Goal: Task Accomplishment & Management: Use online tool/utility

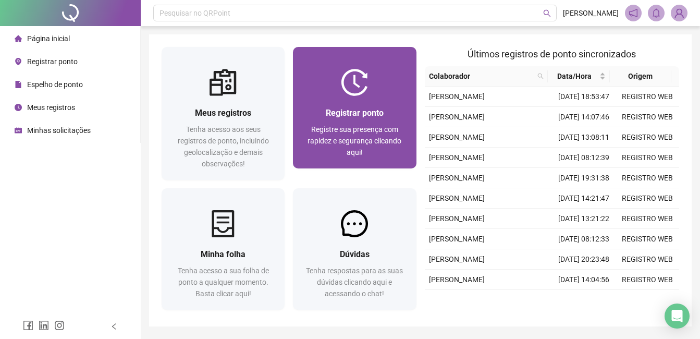
click at [335, 118] on span "Registrar ponto" at bounding box center [355, 113] width 58 height 10
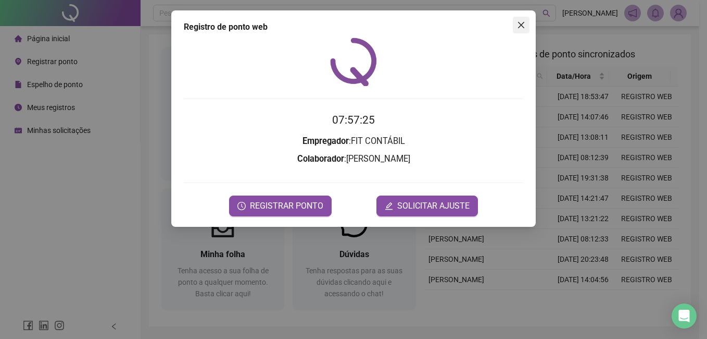
click at [521, 26] on icon "close" at bounding box center [521, 25] width 8 height 8
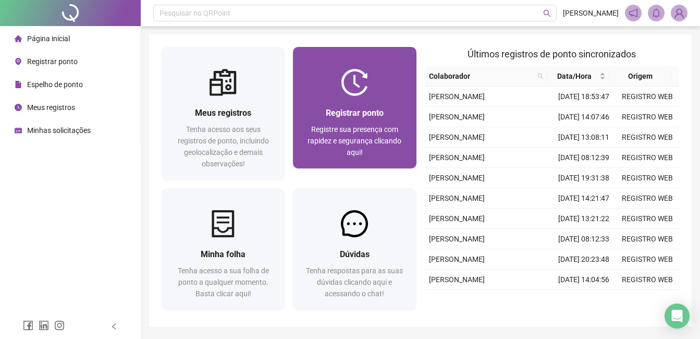
click at [385, 99] on div "Registrar ponto Registre sua presença com rapidez e segurança clicando aqui!" at bounding box center [354, 132] width 123 height 72
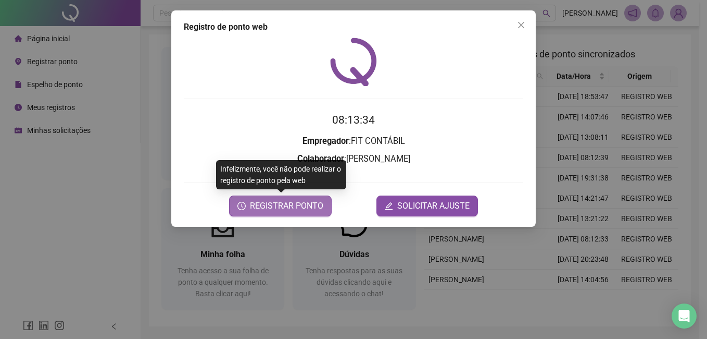
click at [282, 210] on span "REGISTRAR PONTO" at bounding box center [286, 206] width 73 height 13
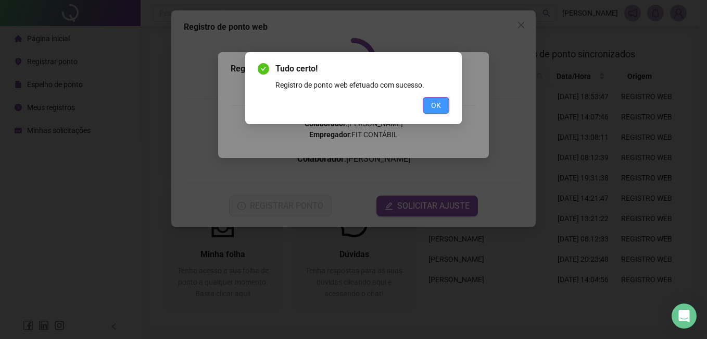
click at [441, 109] on span "OK" at bounding box center [436, 104] width 10 height 11
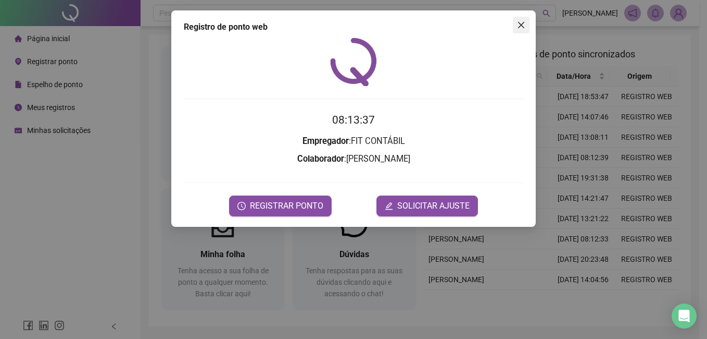
click at [522, 27] on icon "close" at bounding box center [521, 25] width 8 height 8
